Goal: Use online tool/utility

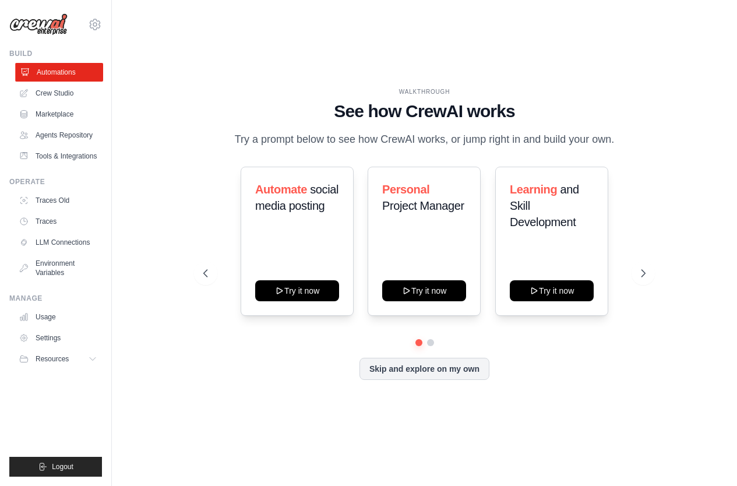
click at [81, 74] on link "Automations" at bounding box center [59, 72] width 88 height 19
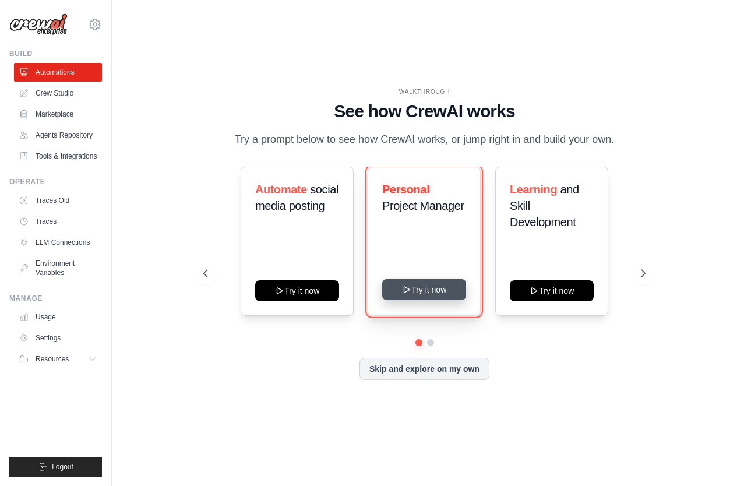
click at [448, 298] on button "Try it now" at bounding box center [424, 289] width 84 height 21
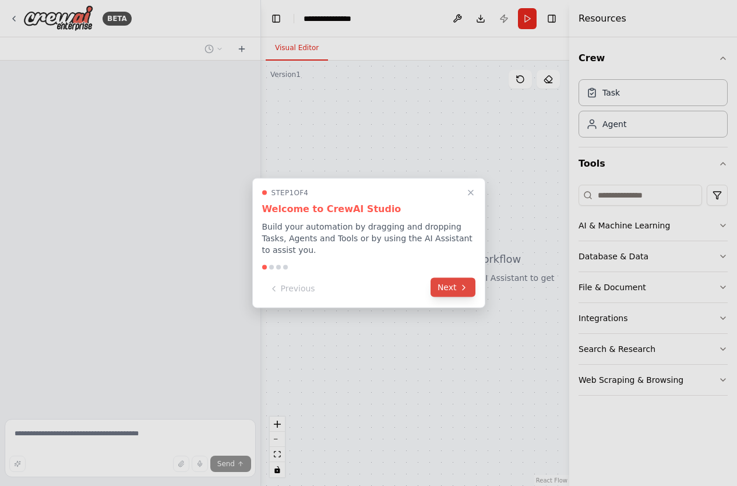
click at [457, 291] on button "Next" at bounding box center [452, 287] width 45 height 19
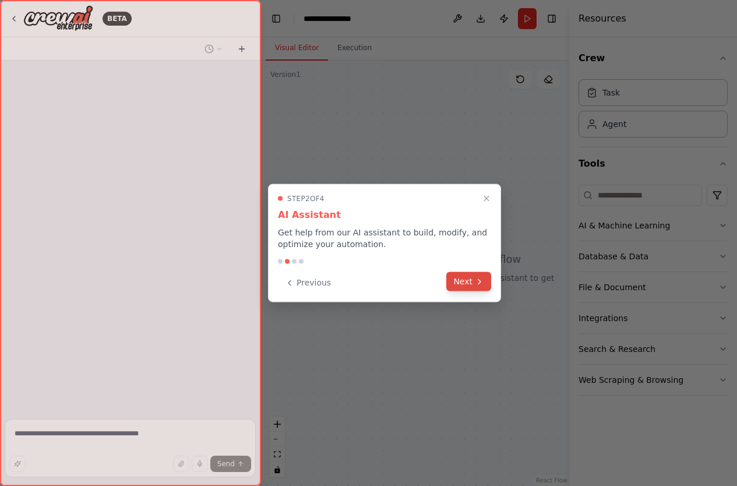
click at [457, 282] on button "Next" at bounding box center [468, 281] width 45 height 19
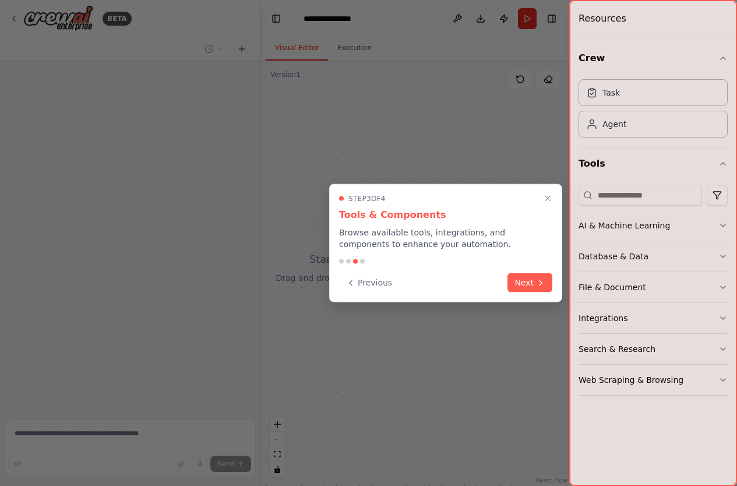
click at [460, 293] on div "Step 3 of 4 Tools & Components Browse available tools, integrations, and compon…" at bounding box center [445, 243] width 233 height 118
click at [510, 282] on button "Next" at bounding box center [529, 282] width 45 height 19
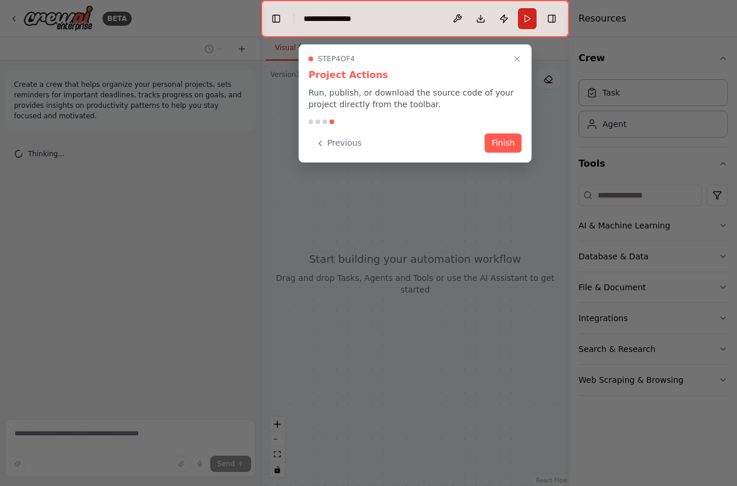
click at [531, 282] on div at bounding box center [368, 243] width 737 height 486
click at [476, 153] on div "Step 4 of 4 Project Actions Run, publish, or download the source code of your p…" at bounding box center [415, 103] width 233 height 118
